Goal: Transaction & Acquisition: Purchase product/service

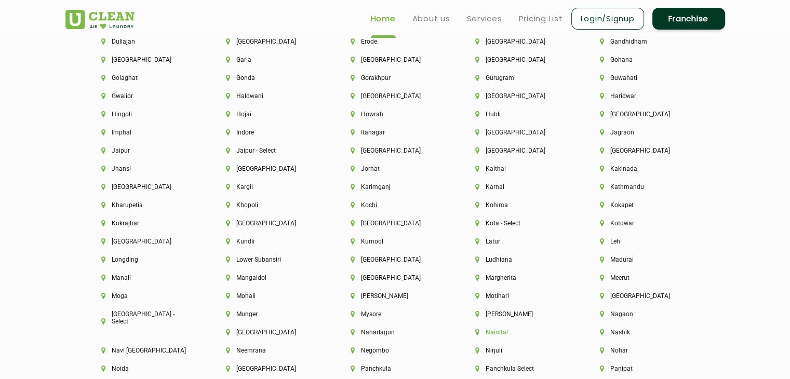
scroll to position [2488, 0]
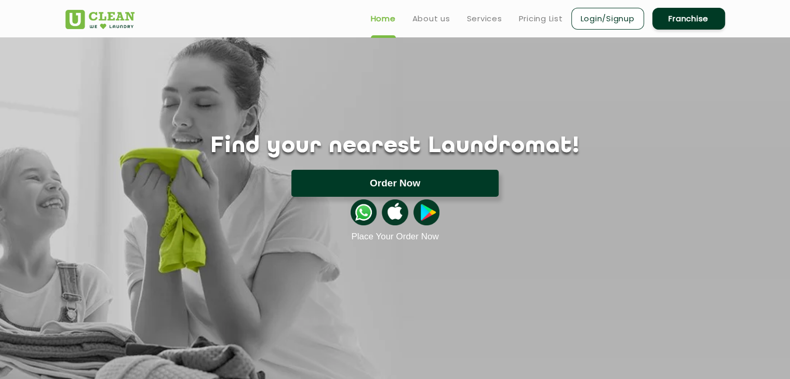
click at [399, 181] on button "Order Now" at bounding box center [394, 183] width 207 height 27
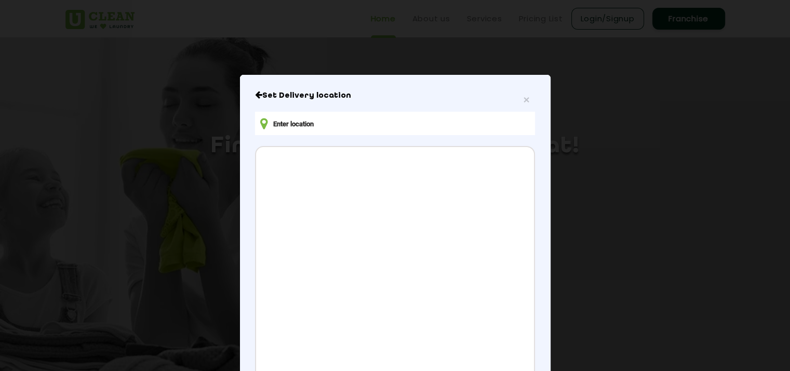
click at [351, 122] on input "text" at bounding box center [394, 123] width 279 height 23
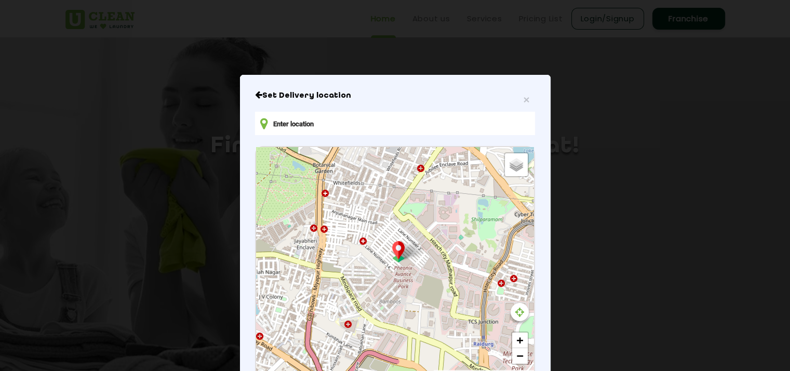
type input "522, Ln No. 11, Rolling Hills, Siddiq Nagar, Gachibowli, Hyderabad, Telangana 5…"
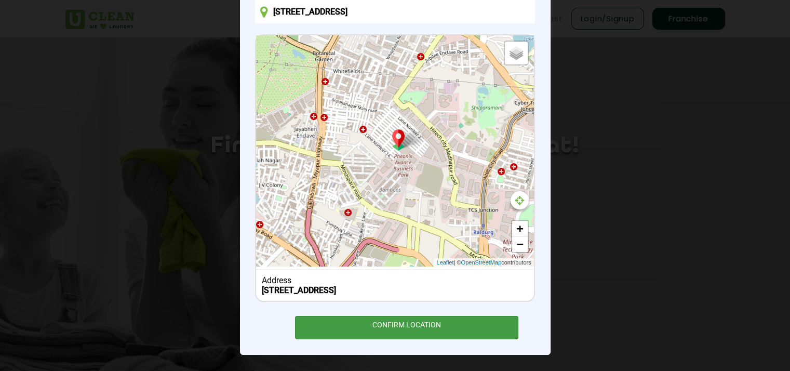
click at [376, 337] on div "CONFIRM LOCATION" at bounding box center [407, 327] width 224 height 23
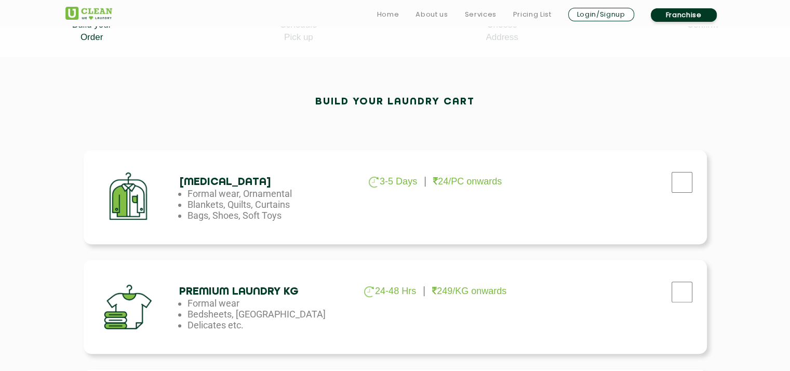
scroll to position [263, 0]
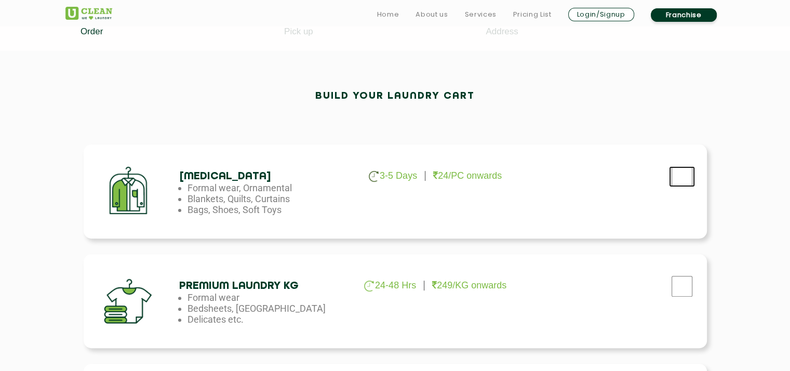
click at [674, 177] on input "checkbox" at bounding box center [682, 176] width 26 height 21
checkbox input "true"
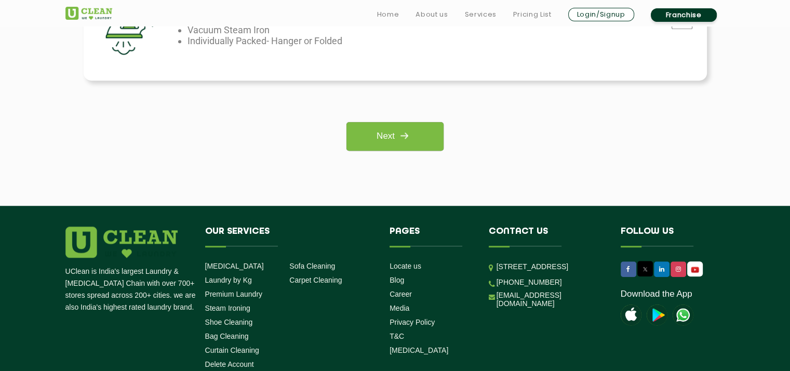
scroll to position [873, 0]
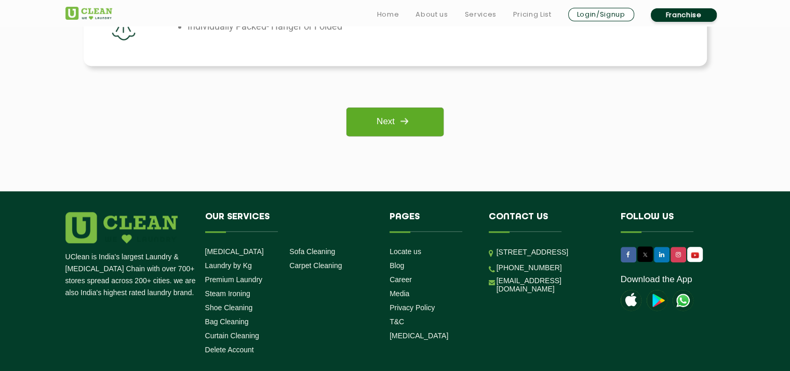
click at [429, 118] on link "Next" at bounding box center [394, 121] width 97 height 29
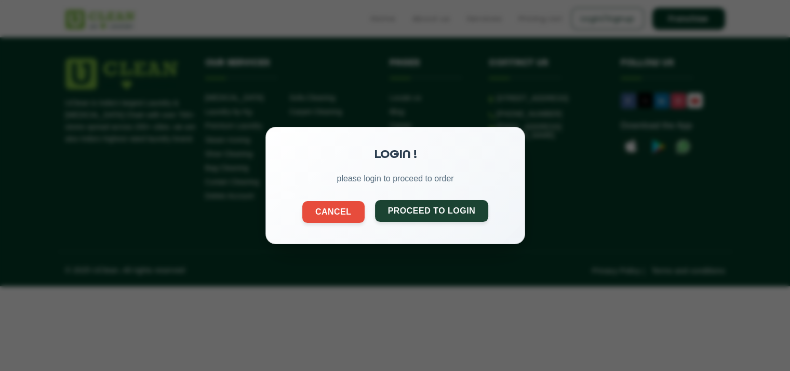
click at [386, 212] on button "Proceed to Login" at bounding box center [431, 211] width 114 height 22
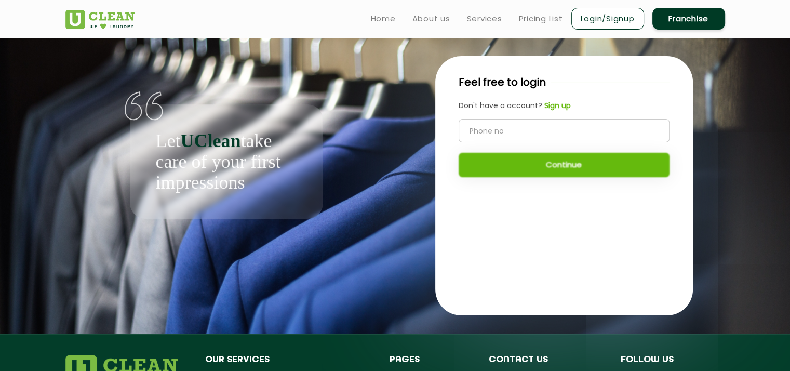
click at [557, 121] on input "tel" at bounding box center [563, 130] width 211 height 23
click at [558, 127] on input "tel" at bounding box center [563, 130] width 211 height 23
type input "6301869850"
click at [561, 100] on b "Sign up" at bounding box center [557, 105] width 26 height 10
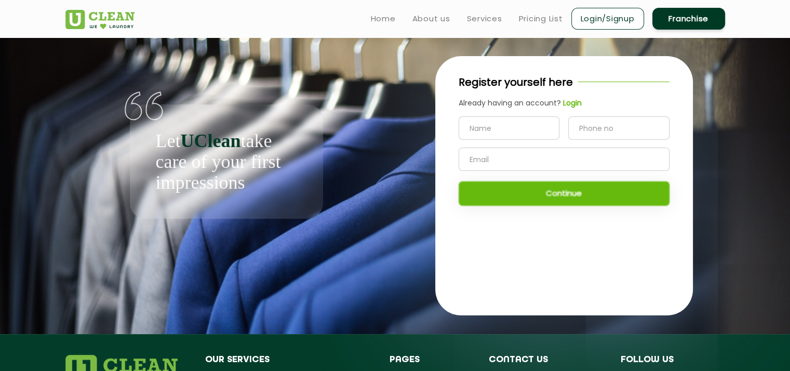
click at [543, 139] on input "text" at bounding box center [508, 127] width 101 height 23
type input "Ponugoti Thanush"
type input "6301869850"
type input "tanythanush691@gmail.com"
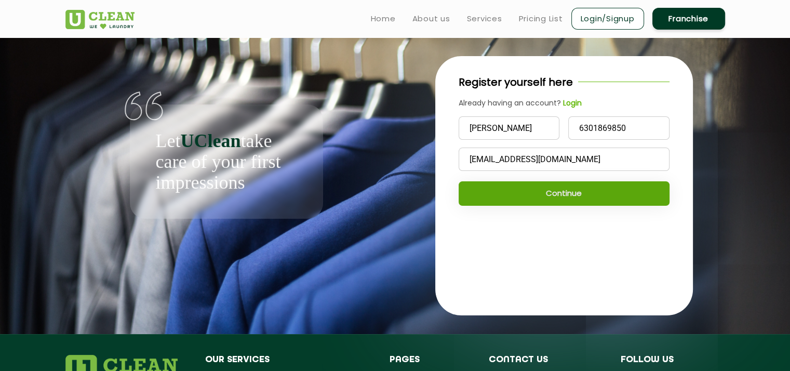
click at [557, 201] on button "Continue" at bounding box center [563, 193] width 211 height 24
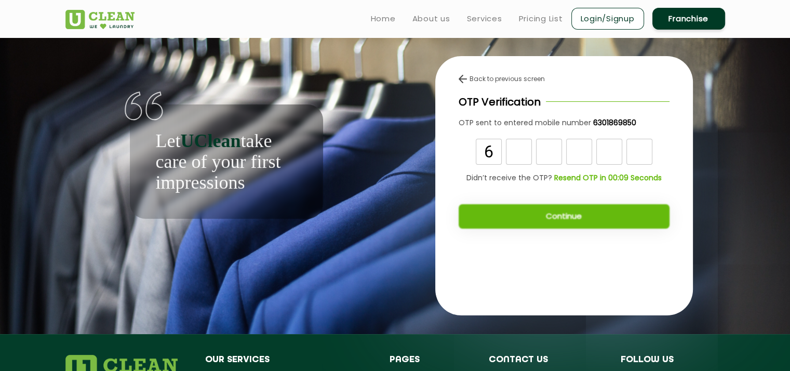
type input "6"
type input "2"
type input "4"
type input "2"
type input "6"
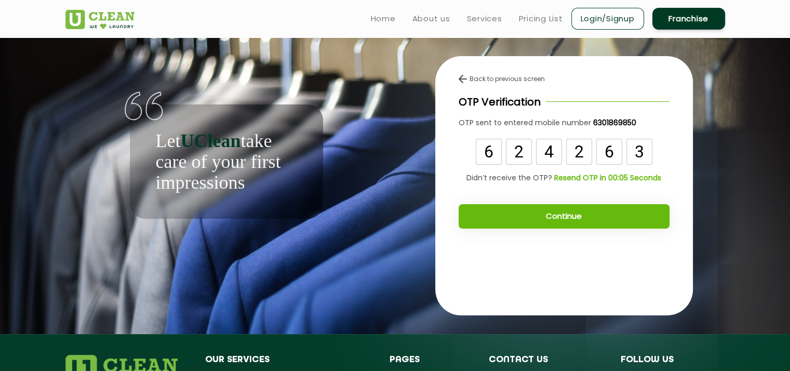
type input "3"
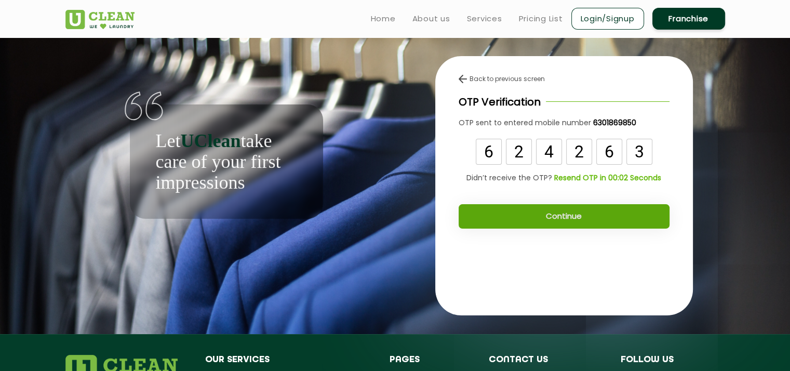
click at [561, 212] on button "Continue" at bounding box center [563, 216] width 211 height 24
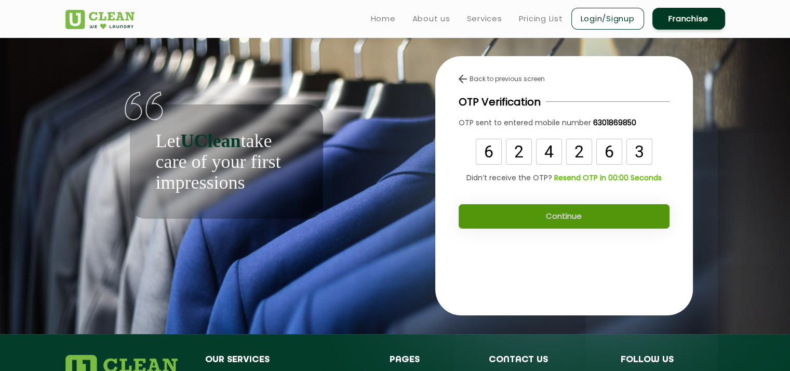
click at [561, 212] on button "Continue" at bounding box center [563, 216] width 211 height 24
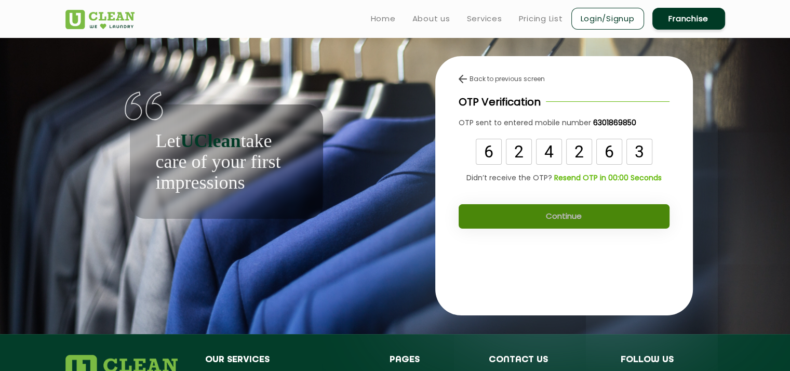
click at [561, 212] on button "Continue" at bounding box center [563, 216] width 211 height 24
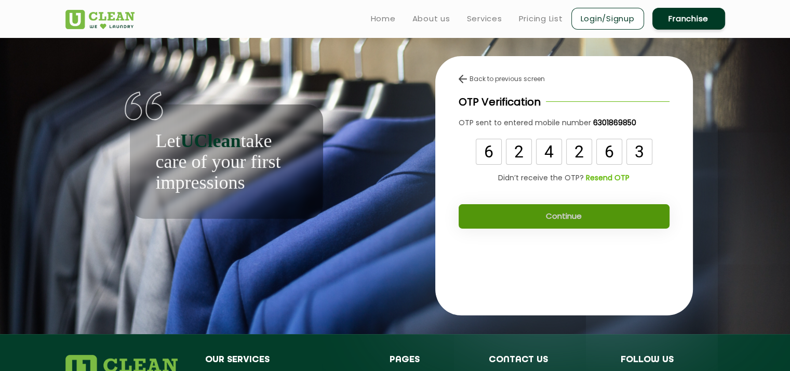
click at [561, 212] on button "Continue" at bounding box center [563, 216] width 211 height 24
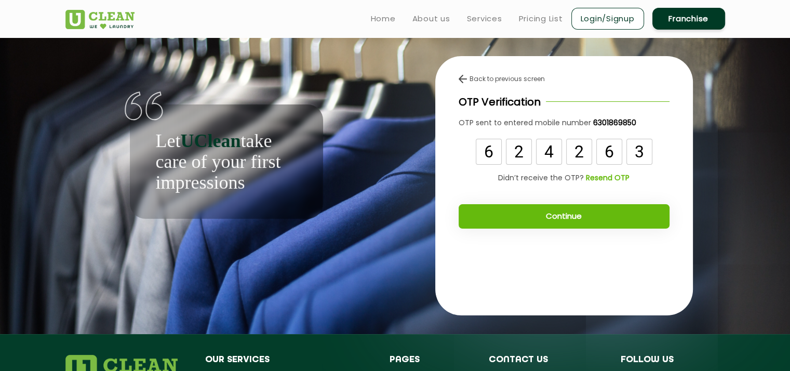
click at [553, 152] on input "4" at bounding box center [549, 152] width 26 height 26
type input "1"
type input "2"
type input "1"
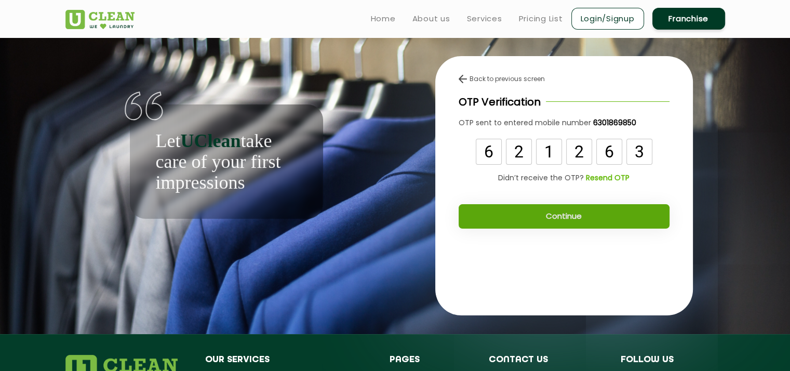
click at [585, 223] on button "Continue" at bounding box center [563, 216] width 211 height 24
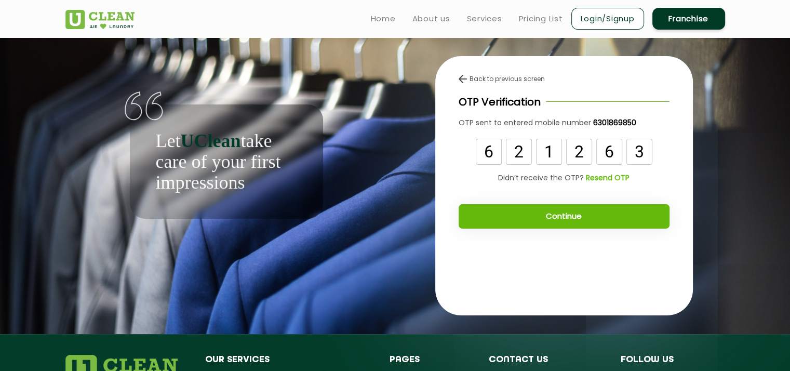
click at [585, 223] on button "Continue" at bounding box center [563, 216] width 211 height 24
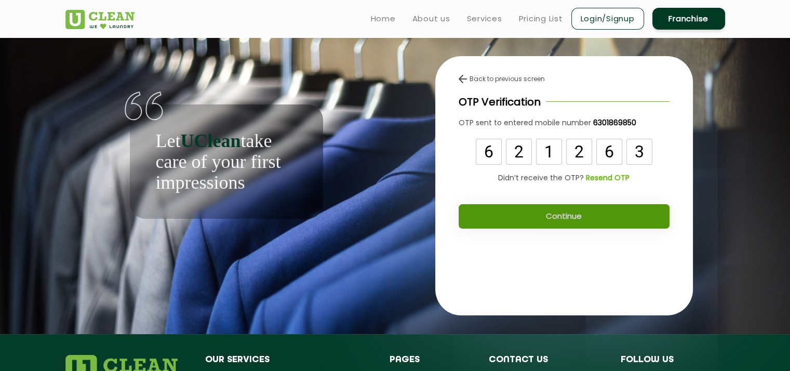
click at [585, 223] on button "Continue" at bounding box center [563, 216] width 211 height 24
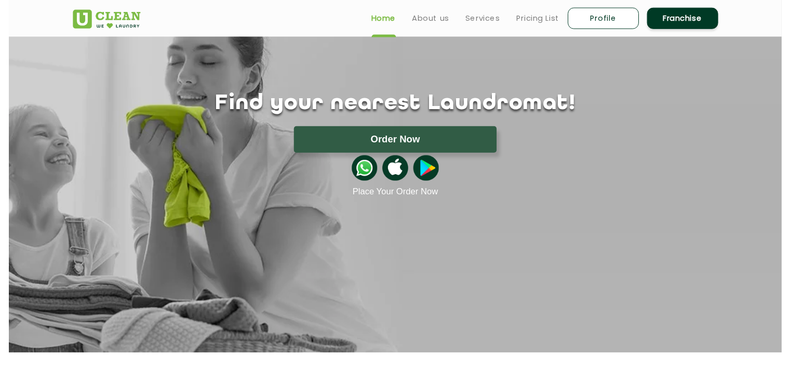
scroll to position [42, 0]
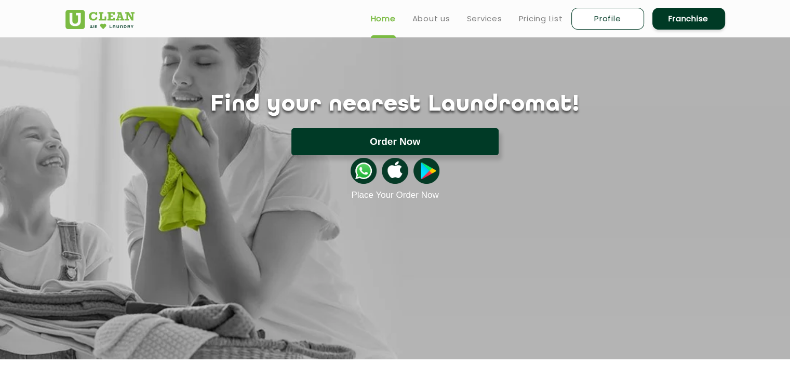
click at [481, 139] on button "Order Now" at bounding box center [394, 141] width 207 height 27
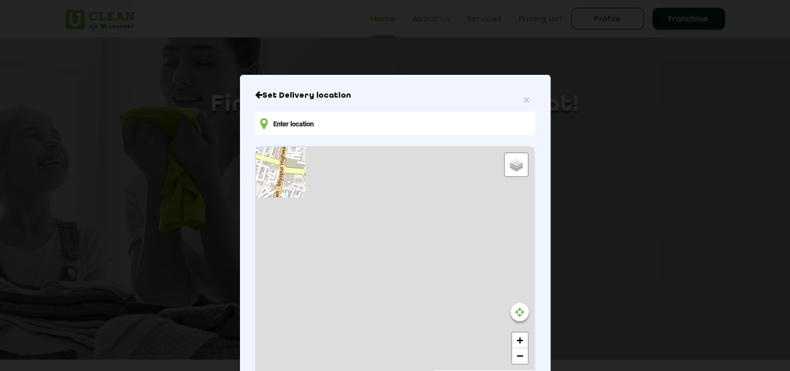
type input "[STREET_ADDRESS]"
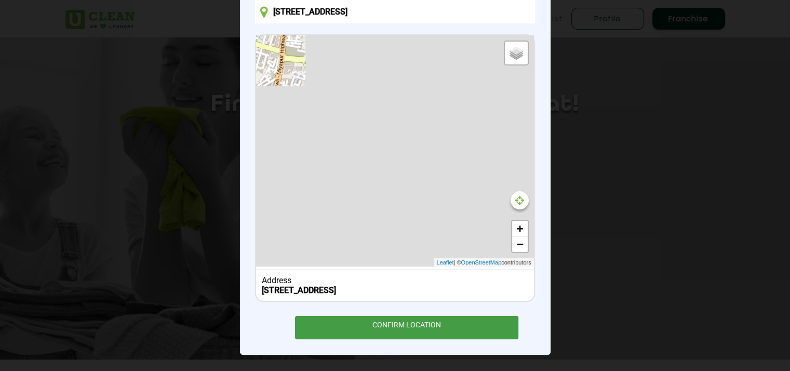
click at [405, 333] on div "CONFIRM LOCATION" at bounding box center [407, 327] width 224 height 23
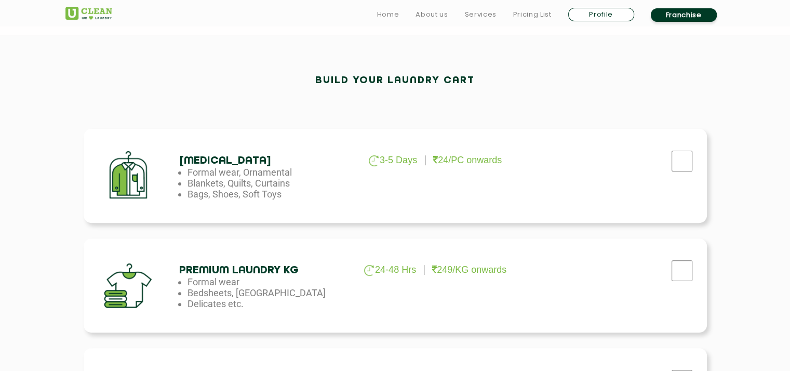
scroll to position [280, 0]
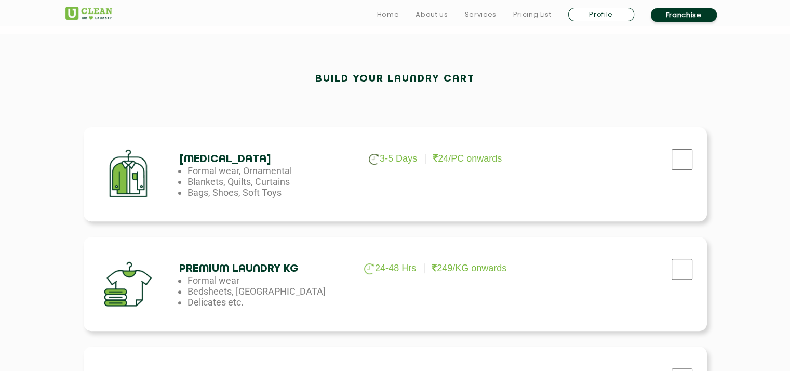
drag, startPoint x: 666, startPoint y: 165, endPoint x: 687, endPoint y: 174, distance: 23.5
click at [687, 174] on div at bounding box center [611, 156] width 176 height 43
click at [687, 174] on div at bounding box center [682, 165] width 26 height 26
click at [684, 168] on input "checkbox" at bounding box center [682, 159] width 26 height 21
checkbox input "true"
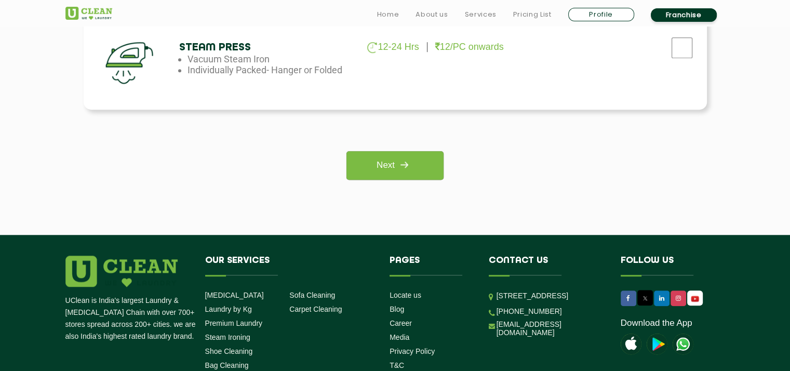
scroll to position [943, 0]
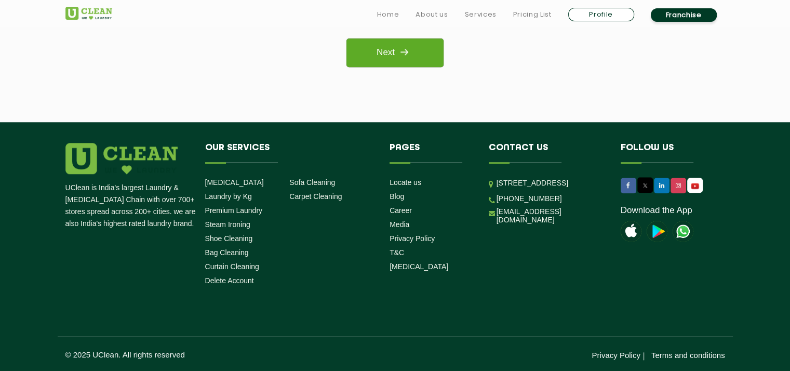
click at [376, 48] on link "Next" at bounding box center [394, 52] width 97 height 29
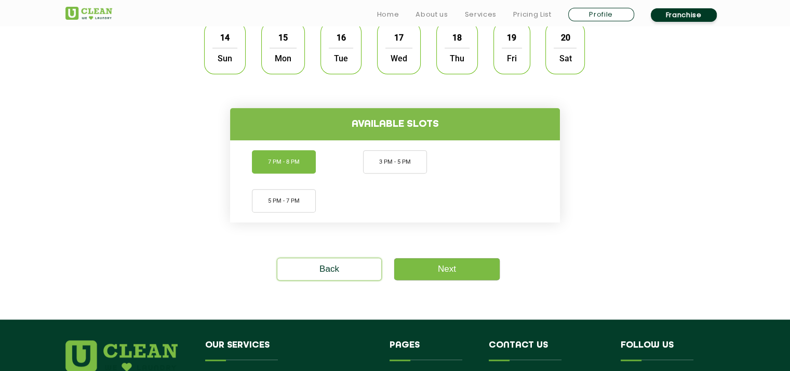
scroll to position [362, 0]
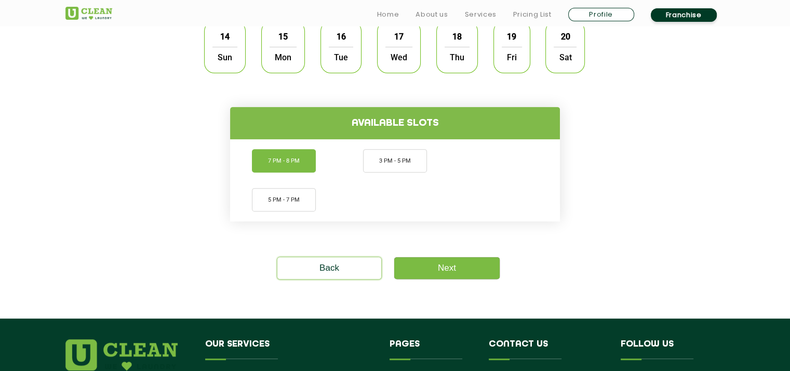
click at [279, 163] on li "7 PM - 8 PM" at bounding box center [284, 160] width 64 height 23
click at [397, 56] on span "Wed" at bounding box center [398, 57] width 27 height 21
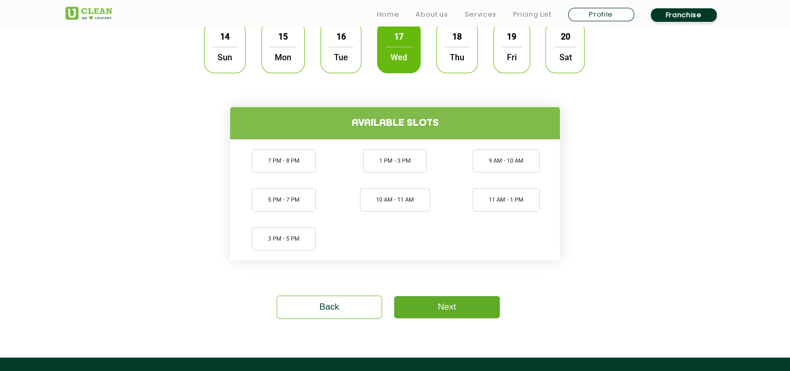
click at [454, 314] on link "Next" at bounding box center [446, 307] width 105 height 22
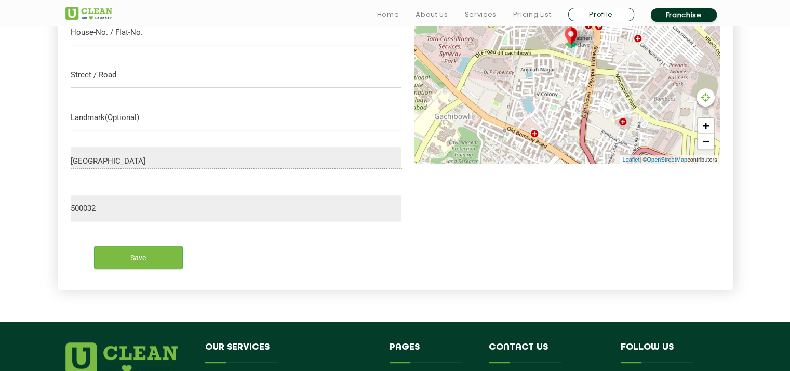
scroll to position [631, 0]
